Goal: Information Seeking & Learning: Compare options

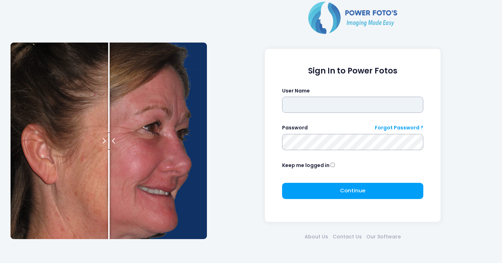
type input "*******"
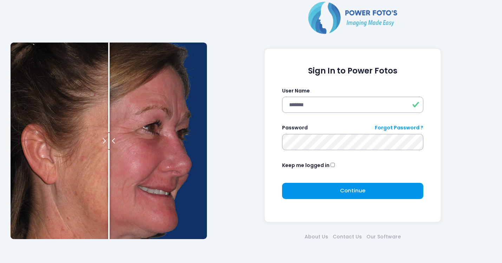
click at [353, 193] on span "Continue" at bounding box center [352, 189] width 25 height 7
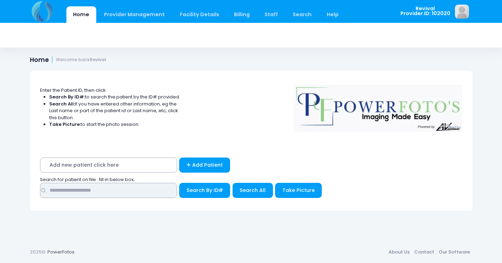
click at [136, 191] on input "text" at bounding box center [108, 190] width 137 height 15
type input "***"
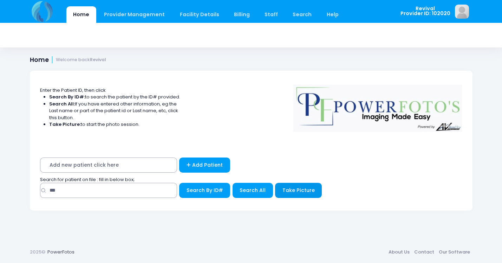
click at [301, 183] on button "Take Picture" at bounding box center [298, 190] width 47 height 15
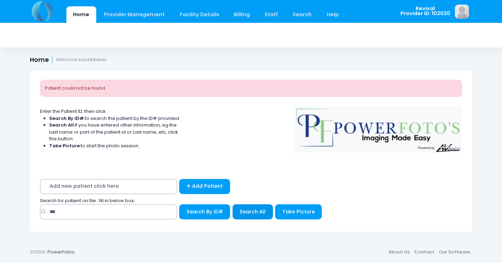
click at [247, 204] on button "Search All" at bounding box center [252, 211] width 40 height 15
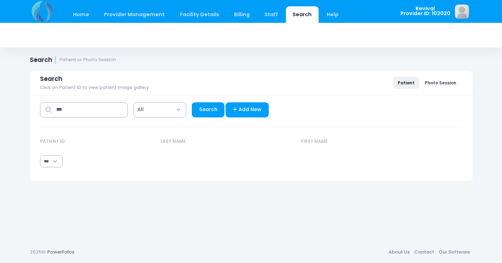
select select "***"
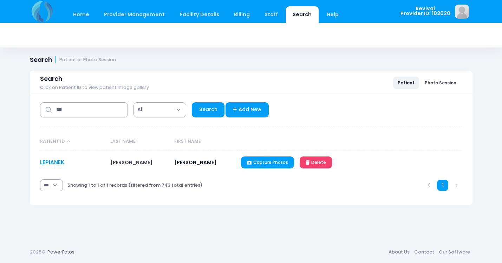
click at [48, 163] on link "LEPIANEK" at bounding box center [52, 161] width 24 height 7
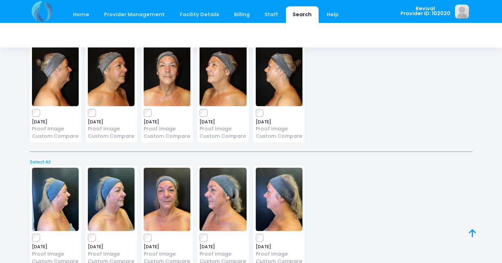
scroll to position [52, 0]
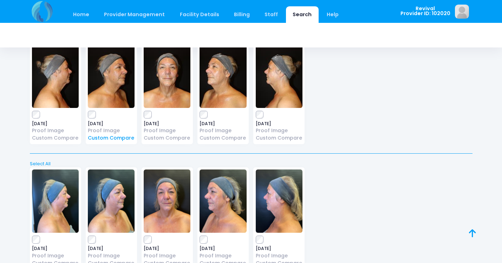
click at [105, 140] on link "Custom Compare" at bounding box center [111, 137] width 47 height 7
click at [163, 138] on link "Custom Compare" at bounding box center [167, 137] width 47 height 7
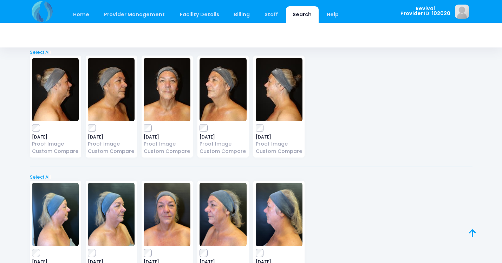
scroll to position [37, 0]
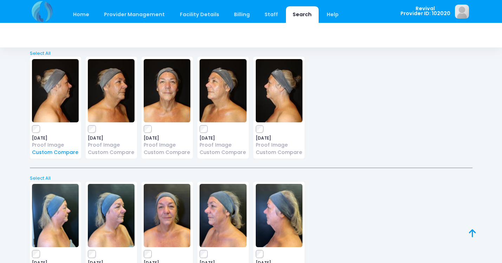
click at [49, 153] on link "Custom Compare" at bounding box center [55, 152] width 47 height 7
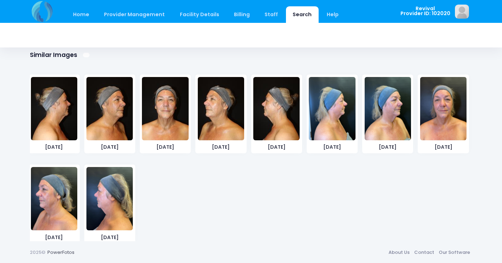
scroll to position [401, 0]
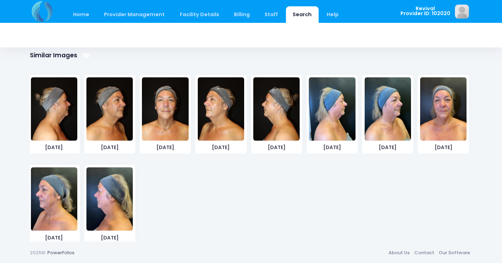
click at [389, 116] on img at bounding box center [388, 108] width 46 height 63
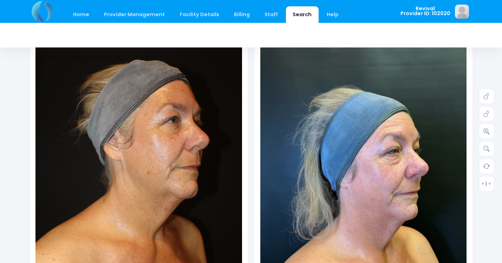
scroll to position [105, 0]
click at [489, 132] on icon at bounding box center [486, 130] width 6 height 6
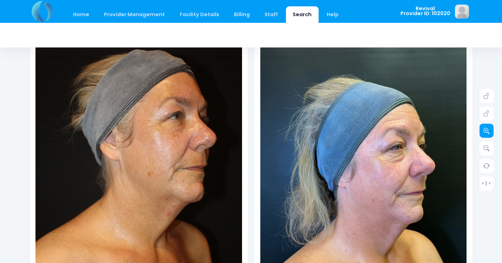
click at [489, 132] on icon at bounding box center [486, 130] width 6 height 6
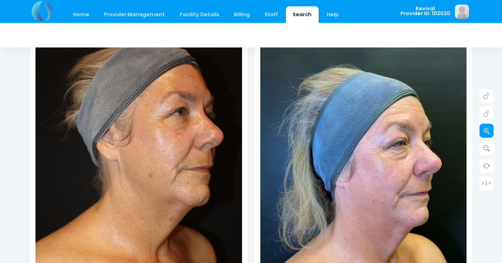
click at [489, 132] on icon at bounding box center [486, 130] width 6 height 6
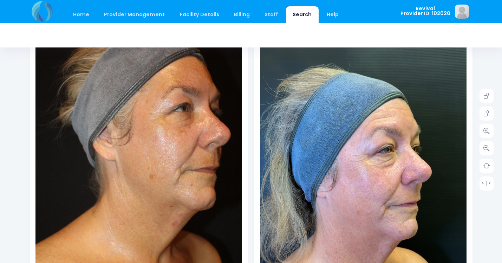
scroll to position [103, 0]
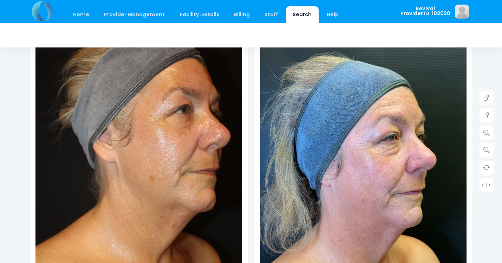
click at [404, 153] on img at bounding box center [351, 185] width 268 height 477
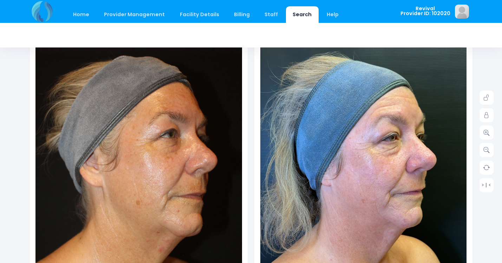
click at [183, 71] on img at bounding box center [125, 185] width 268 height 402
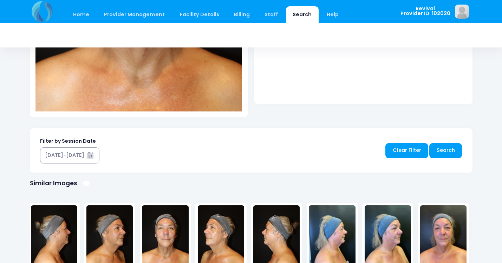
scroll to position [335, 0]
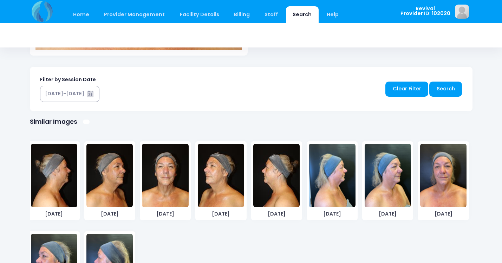
click at [441, 172] on img at bounding box center [443, 175] width 46 height 63
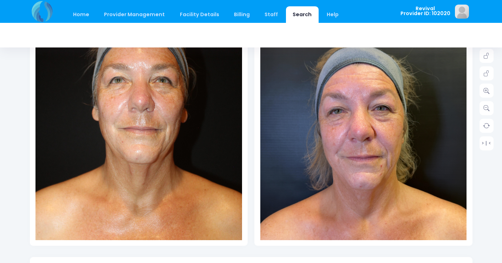
scroll to position [145, 0]
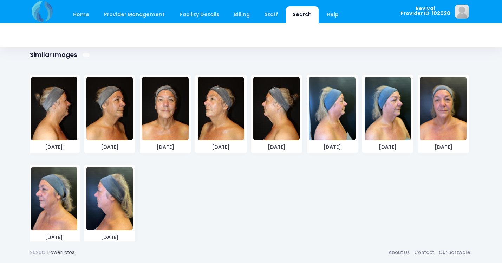
scroll to position [401, 0]
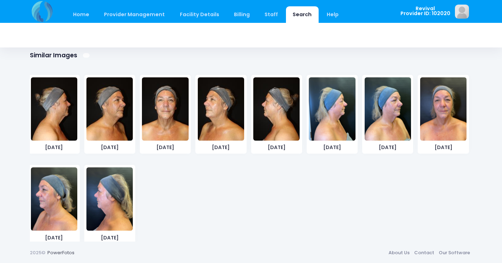
click at [336, 112] on img at bounding box center [332, 108] width 46 height 63
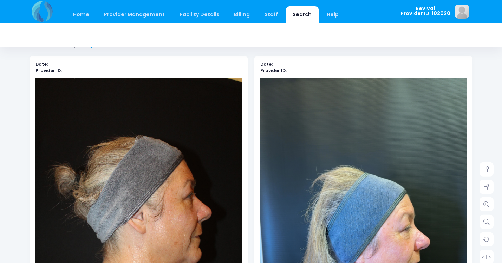
scroll to position [98, 0]
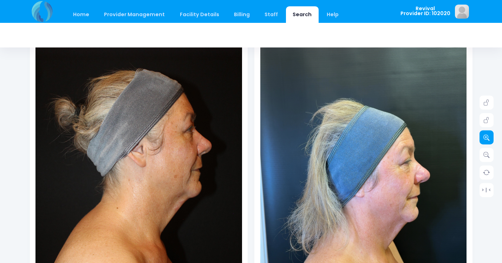
click at [488, 140] on icon at bounding box center [486, 137] width 6 height 6
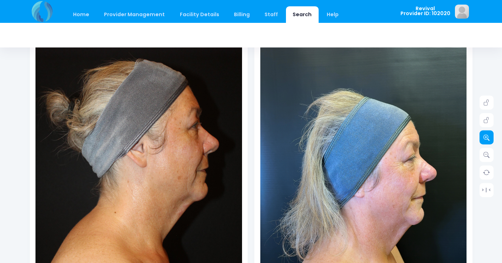
click at [488, 140] on icon at bounding box center [486, 137] width 6 height 6
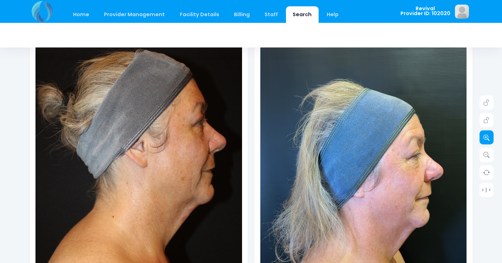
click at [488, 140] on icon at bounding box center [486, 137] width 6 height 6
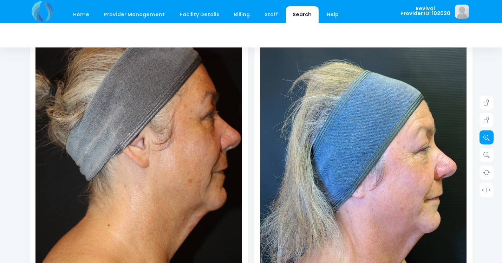
click at [488, 140] on icon at bounding box center [486, 137] width 6 height 6
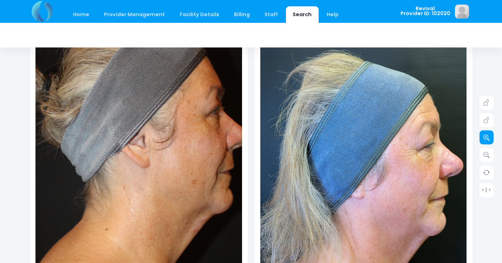
click at [488, 140] on icon at bounding box center [486, 137] width 6 height 6
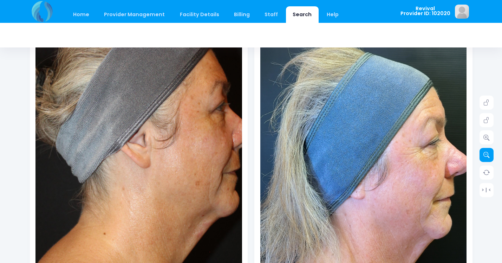
click at [489, 156] on icon at bounding box center [486, 155] width 6 height 6
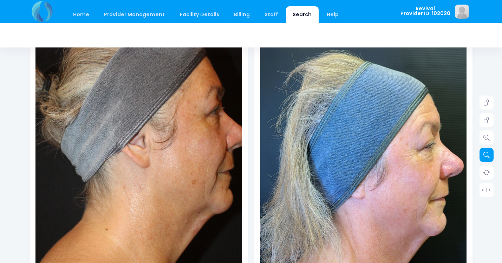
click at [489, 156] on icon at bounding box center [486, 155] width 6 height 6
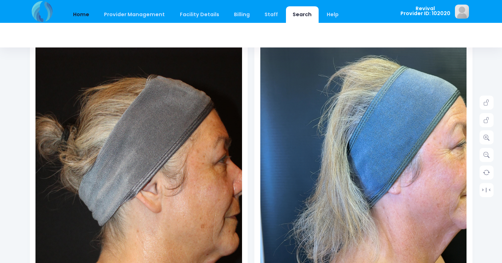
click at [79, 13] on link "Home" at bounding box center [81, 14] width 30 height 17
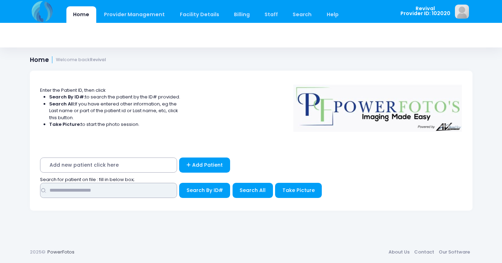
click at [128, 187] on input "text" at bounding box center [108, 190] width 137 height 15
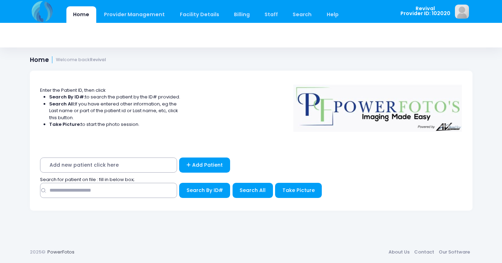
click at [99, 170] on span "Add new patient click here" at bounding box center [108, 164] width 137 height 15
click at [92, 161] on span "Add new patient click here" at bounding box center [108, 164] width 137 height 15
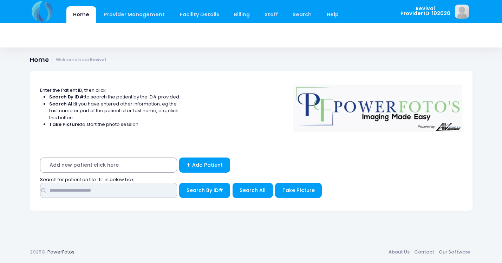
click at [150, 190] on input "text" at bounding box center [108, 190] width 137 height 15
type input "******"
click at [204, 188] on button "Search By ID#" at bounding box center [204, 190] width 51 height 15
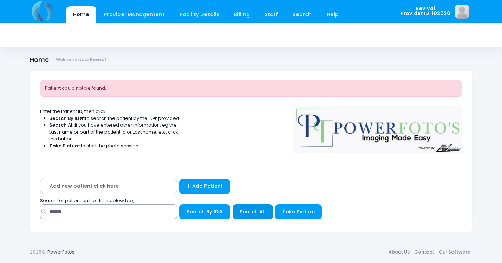
click at [258, 211] on span "Search All" at bounding box center [253, 211] width 26 height 7
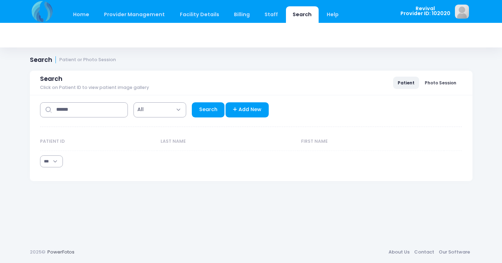
select select "***"
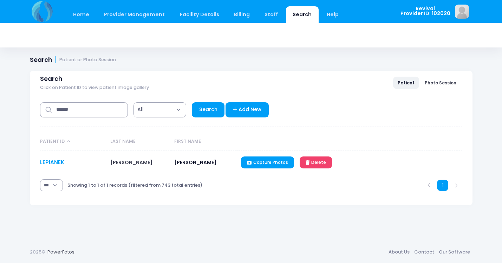
click at [58, 160] on link "LEPIANEK" at bounding box center [52, 161] width 24 height 7
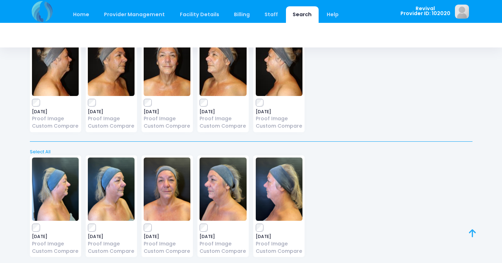
scroll to position [64, 0]
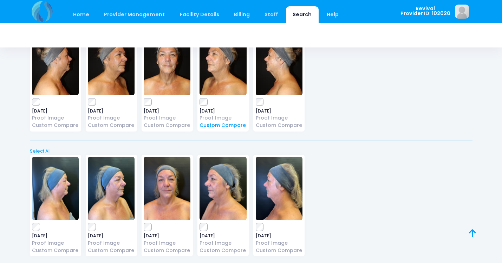
click at [225, 127] on link "Custom Compare" at bounding box center [222, 125] width 47 height 7
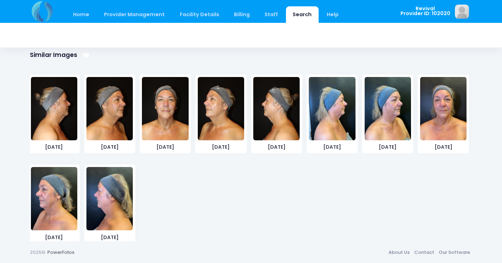
scroll to position [401, 0]
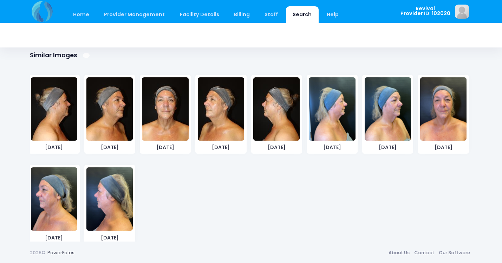
click at [52, 200] on img at bounding box center [54, 198] width 46 height 63
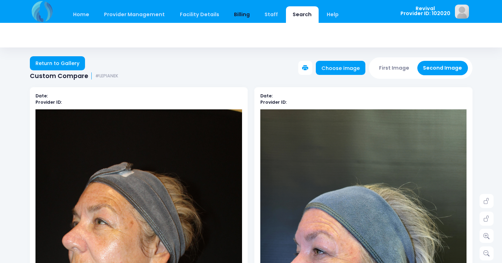
scroll to position [0, 0]
click at [55, 61] on link "Return to Gallery" at bounding box center [57, 63] width 55 height 14
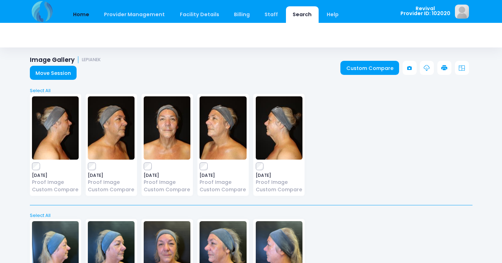
click at [80, 16] on link "Home" at bounding box center [81, 14] width 30 height 17
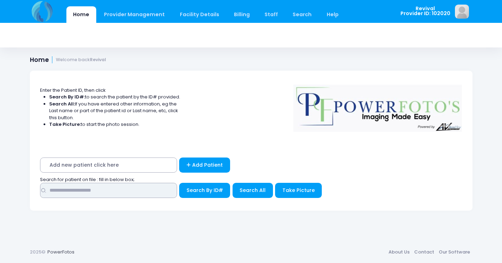
click at [72, 190] on input "text" at bounding box center [108, 190] width 137 height 15
type input "****"
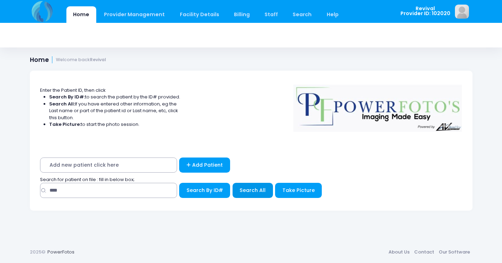
click at [249, 191] on span "Search All" at bounding box center [253, 189] width 26 height 7
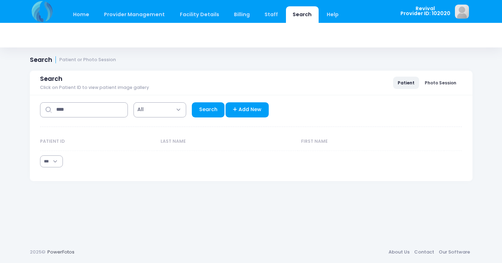
select select "***"
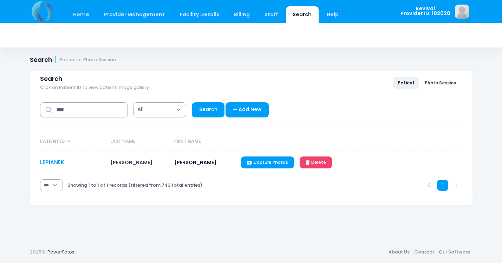
click at [57, 162] on link "LEPIANEK" at bounding box center [52, 161] width 24 height 7
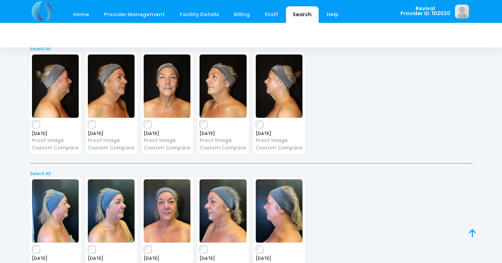
scroll to position [44, 0]
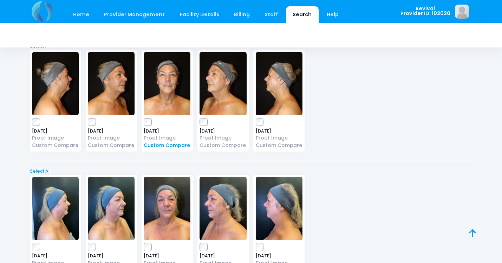
click at [160, 145] on link "Custom Compare" at bounding box center [167, 145] width 47 height 7
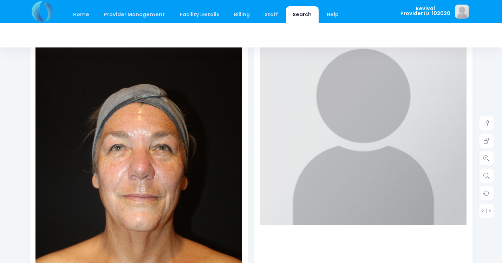
scroll to position [76, 0]
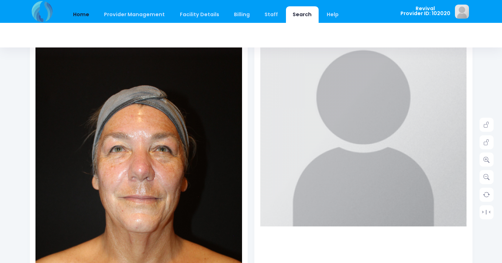
click at [85, 18] on link "Home" at bounding box center [81, 14] width 30 height 17
